Goal: Transaction & Acquisition: Purchase product/service

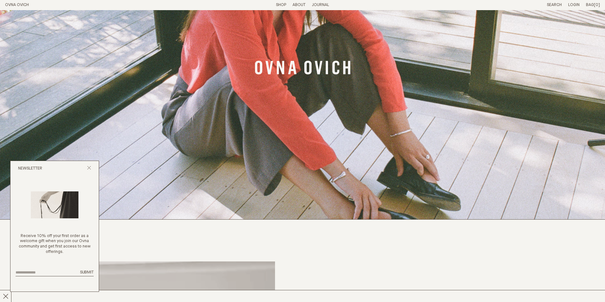
scroll to position [222, 0]
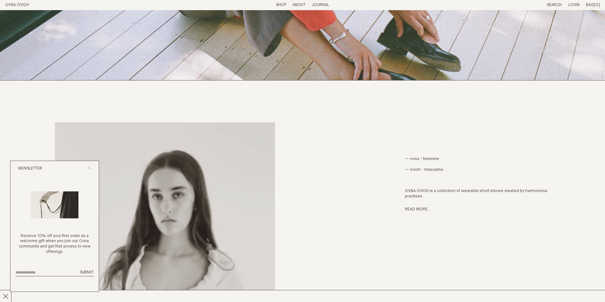
click at [89, 169] on icon "Close popup" at bounding box center [89, 168] width 4 height 4
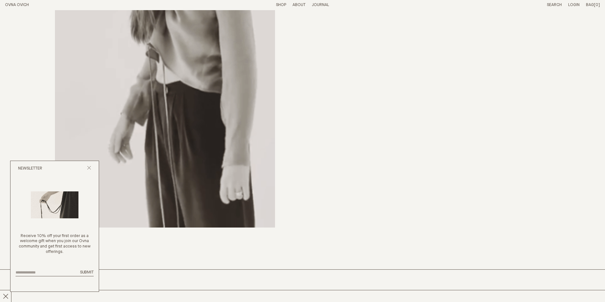
scroll to position [508, 0]
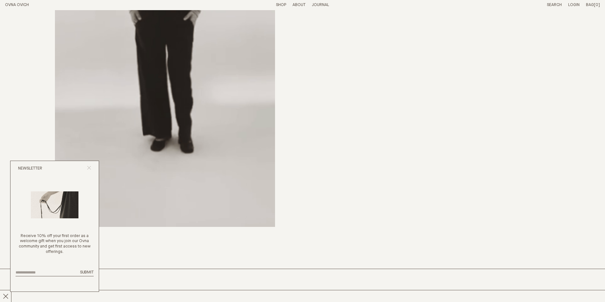
click at [90, 169] on line "Close popup" at bounding box center [88, 167] width 3 height 3
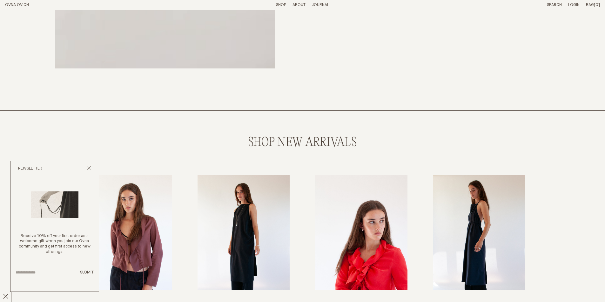
scroll to position [825, 0]
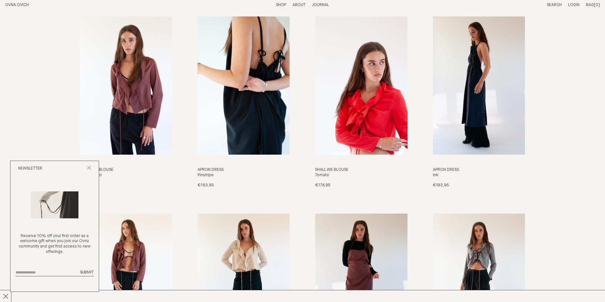
click at [223, 100] on img "Apron Dress" at bounding box center [243, 86] width 92 height 138
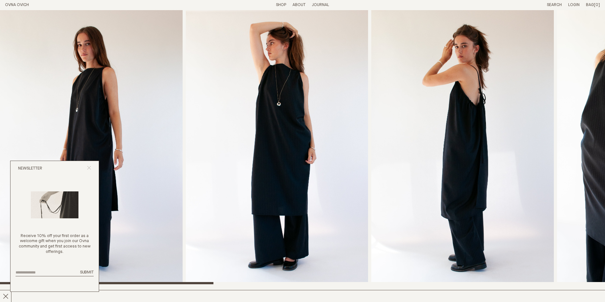
click at [91, 168] on icon "Close popup" at bounding box center [89, 168] width 4 height 4
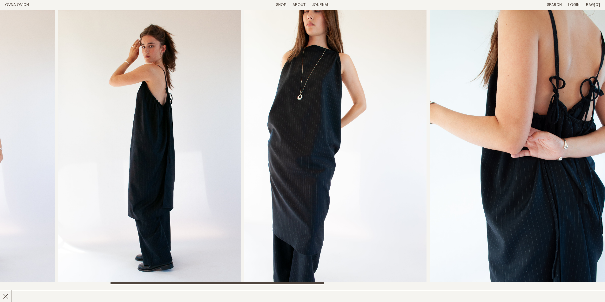
click at [188, 172] on img "3 / 8" at bounding box center [149, 147] width 182 height 275
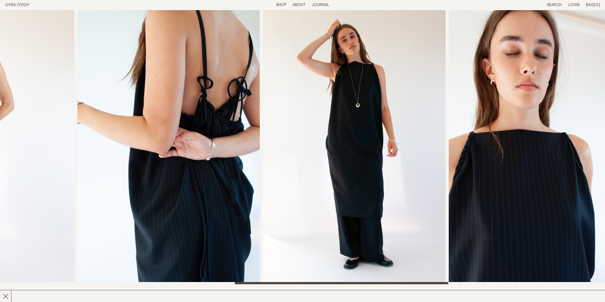
click at [165, 214] on img "5 / 8" at bounding box center [168, 147] width 182 height 275
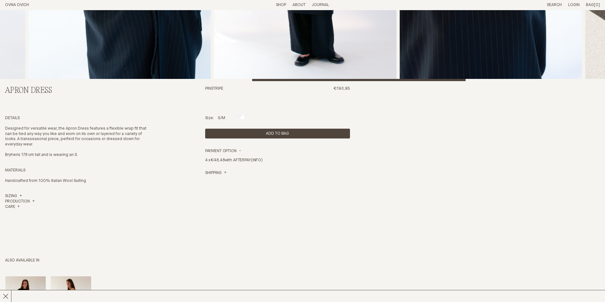
scroll to position [286, 0]
